Goal: Task Accomplishment & Management: Use online tool/utility

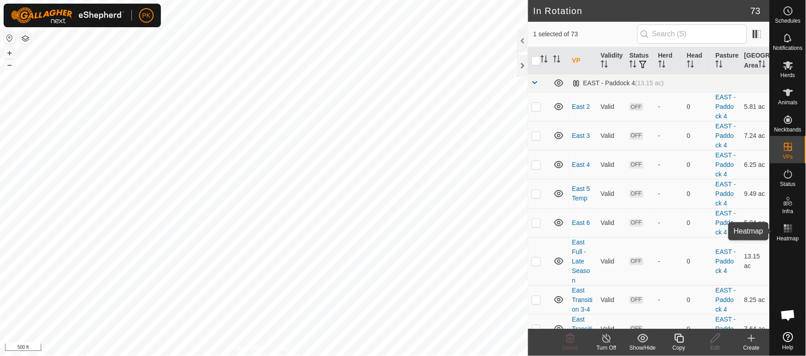
click at [786, 228] on rect at bounding box center [785, 228] width 2 height 2
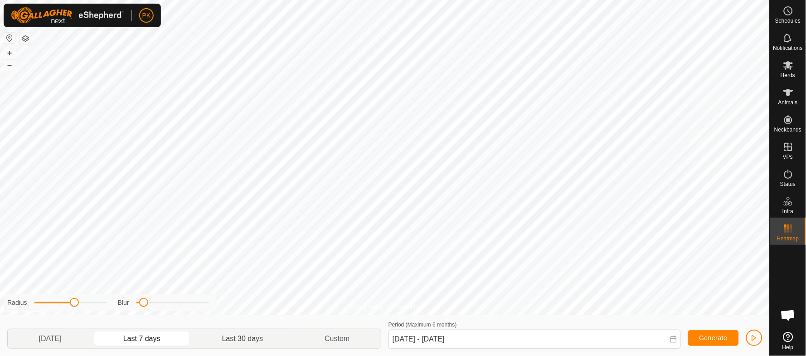
click at [255, 329] on p-togglebutton "Last 30 days" at bounding box center [242, 338] width 103 height 19
click at [56, 341] on p-togglebutton "[DATE]" at bounding box center [50, 338] width 85 height 19
type input "[DATE] - [DATE]"
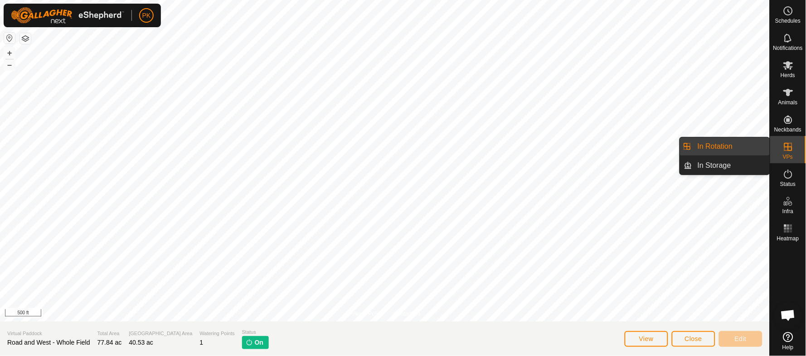
click at [719, 145] on link "In Rotation" at bounding box center [731, 146] width 78 height 18
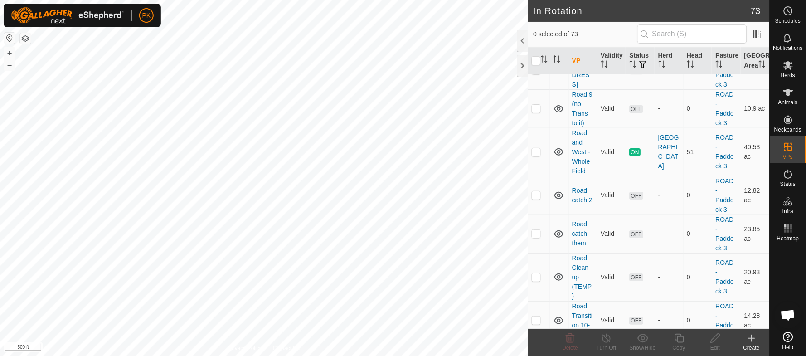
scroll to position [1665, 0]
click at [535, 155] on p-checkbox at bounding box center [536, 151] width 9 height 7
checkbox input "true"
click at [682, 343] on icon at bounding box center [679, 338] width 9 height 9
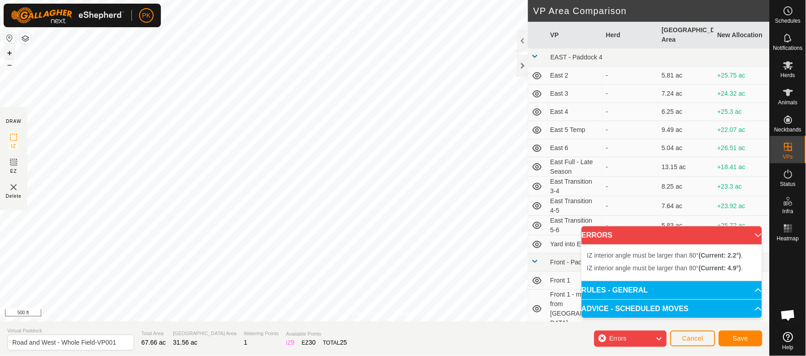
click at [11, 49] on button "+" at bounding box center [9, 53] width 11 height 11
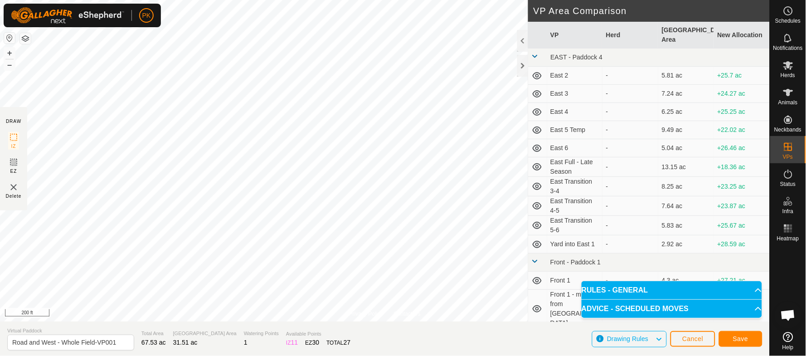
click at [529, 102] on div "Privacy Policy Contact Us IZ interior angle must be larger than 80° (Current: 3…" at bounding box center [385, 178] width 770 height 356
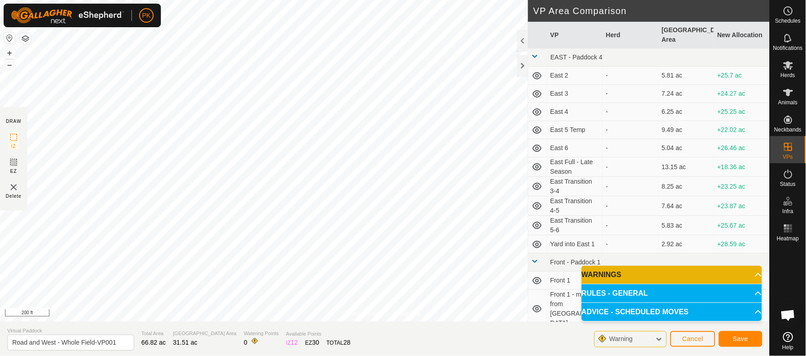
click at [326, 0] on html "PK Schedules Notifications Herds Animals Neckbands VPs Status Infra Heatmap Hel…" at bounding box center [403, 178] width 806 height 356
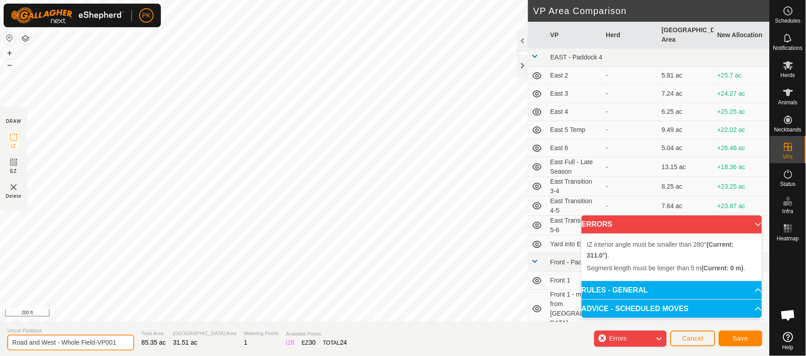
click at [43, 341] on input "Road and West - Whole Field-VP001" at bounding box center [70, 343] width 127 height 16
click at [55, 343] on input "Road and West - Whole Field-VP001" at bounding box center [70, 343] width 127 height 16
type input "Road and West and East - Whole Field-VP001"
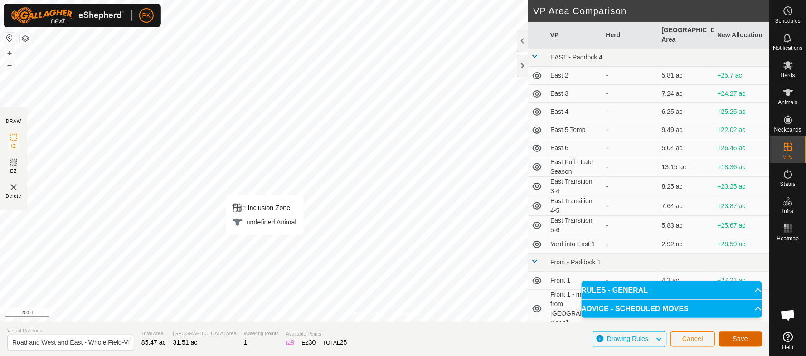
click at [755, 337] on button "Save" at bounding box center [741, 339] width 44 height 16
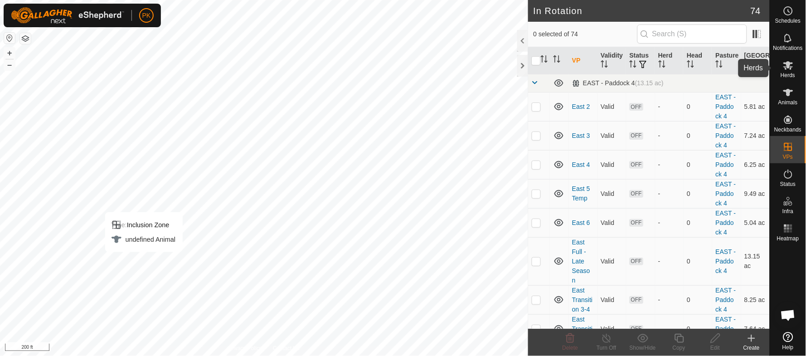
click at [791, 71] on es-mob-svg-icon at bounding box center [788, 65] width 16 height 15
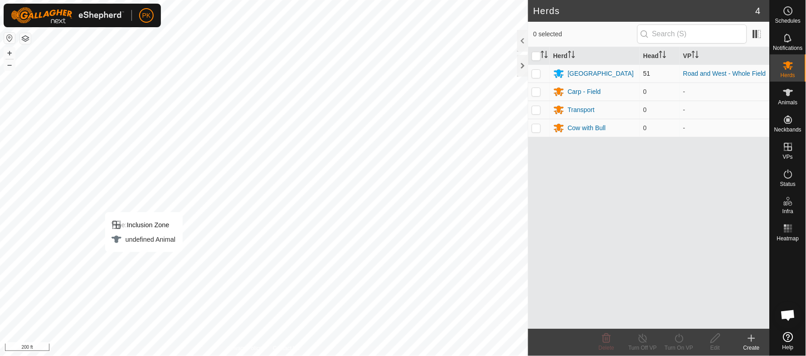
click at [538, 75] on p-checkbox at bounding box center [536, 73] width 9 height 7
checkbox input "true"
click at [682, 342] on icon at bounding box center [679, 338] width 11 height 11
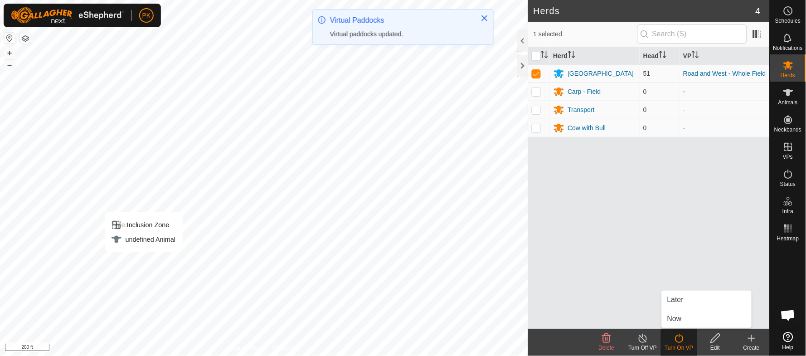
click at [681, 320] on link "Now" at bounding box center [707, 319] width 90 height 18
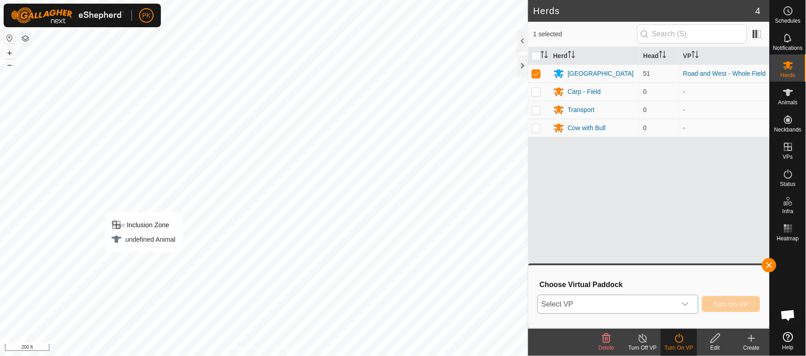
click at [692, 299] on div "dropdown trigger" at bounding box center [685, 304] width 18 height 18
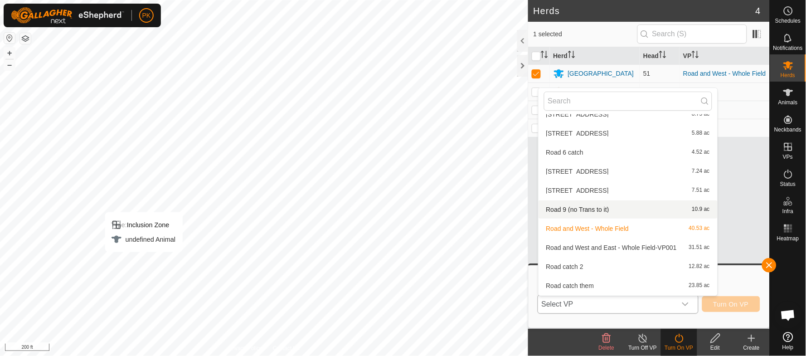
scroll to position [683, 0]
click at [627, 240] on li "[GEOGRAPHIC_DATA] - Whole Field-VP001 31.51 ac" at bounding box center [628, 246] width 179 height 18
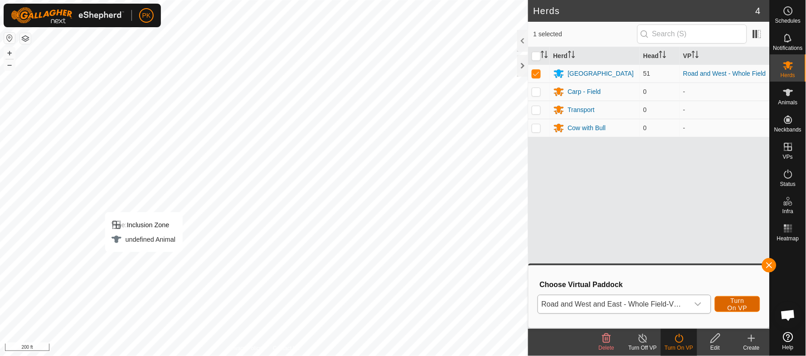
click at [732, 301] on span "Turn On VP" at bounding box center [737, 304] width 23 height 15
